Goal: Task Accomplishment & Management: Complete application form

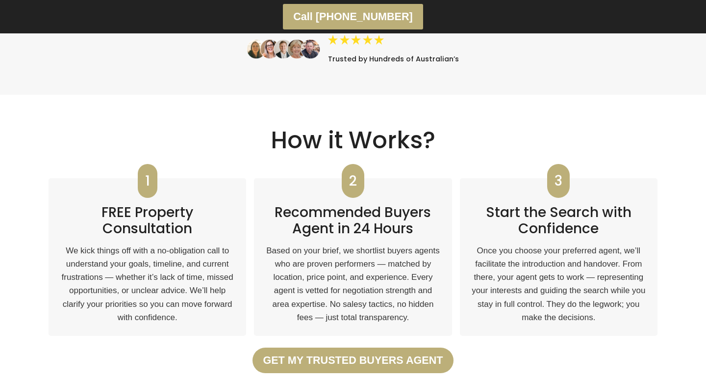
scroll to position [1713, 0]
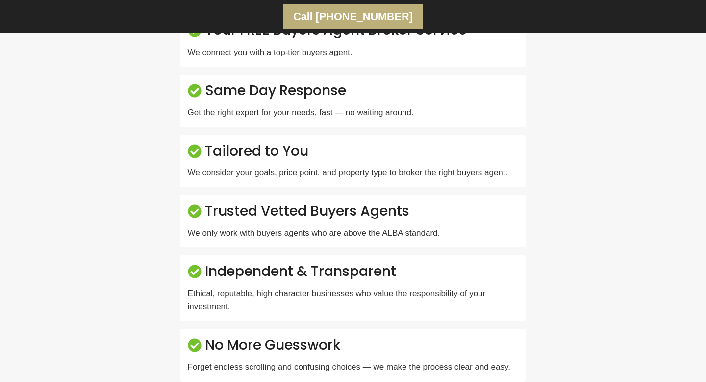
scroll to position [1123, 0]
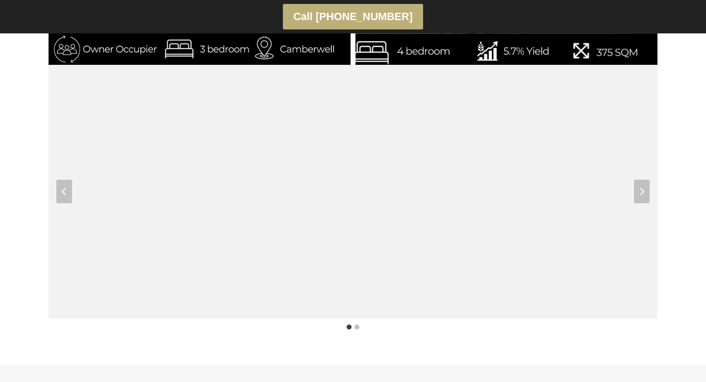
scroll to position [1414, 0]
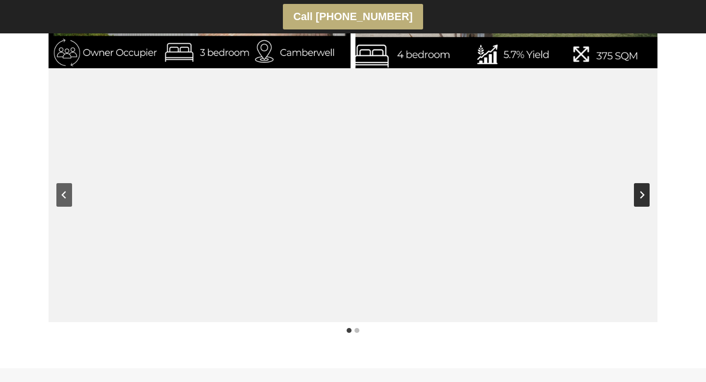
click at [635, 190] on button "Next slide" at bounding box center [642, 195] width 16 height 24
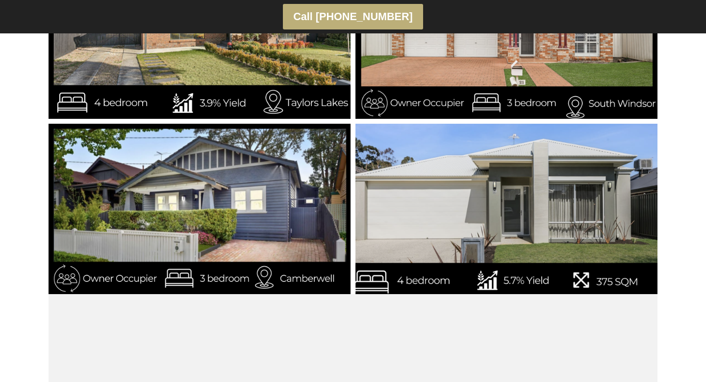
scroll to position [1239, 0]
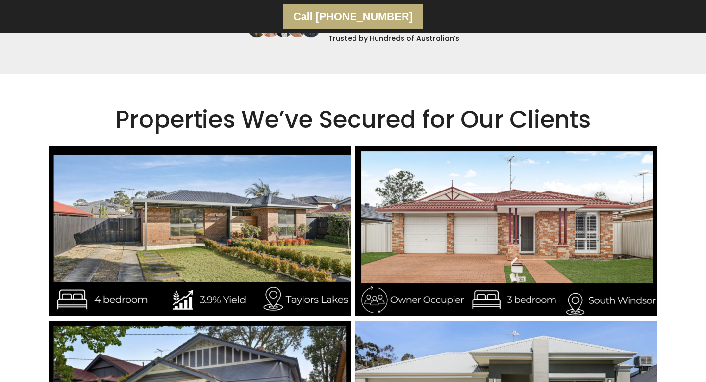
scroll to position [1022, 0]
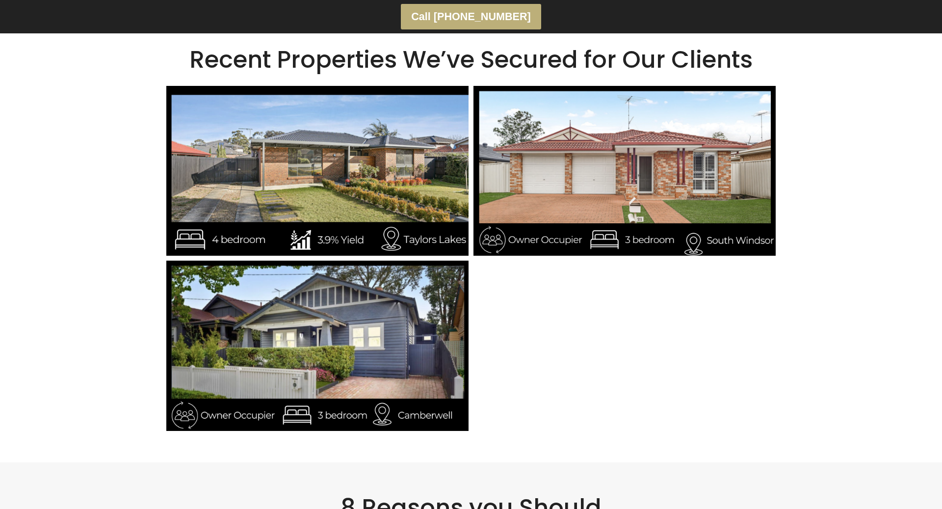
scroll to position [1049, 0]
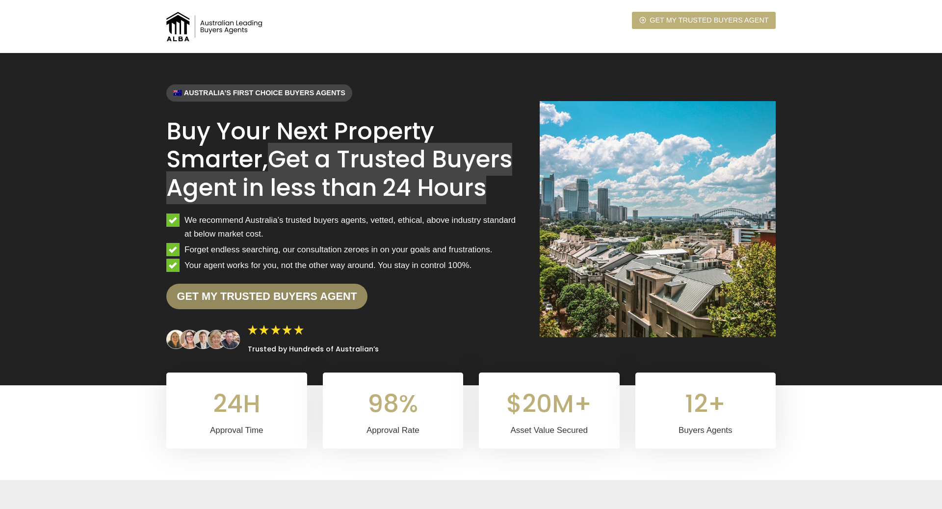
click at [316, 299] on strong "Get my trusted Buyers Agent" at bounding box center [267, 296] width 180 height 12
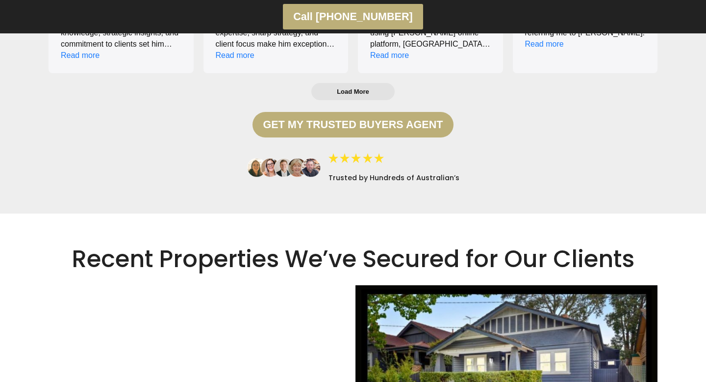
scroll to position [922, 0]
